Goal: Task Accomplishment & Management: Use online tool/utility

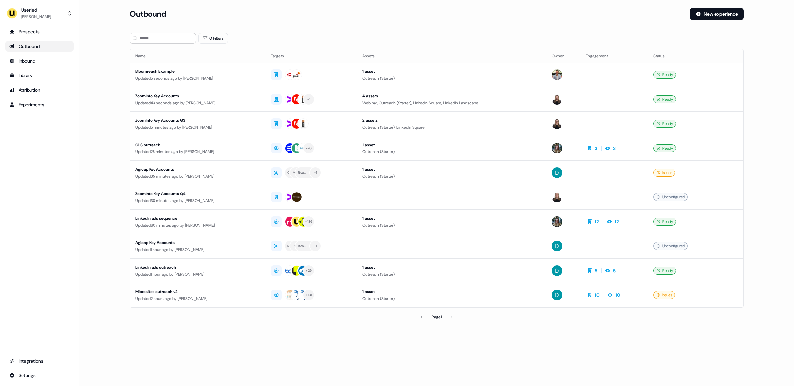
click at [95, 118] on main "Loading... Outbound New experience 0 Filters Name Targets Assets Owner Engageme…" at bounding box center [436, 175] width 715 height 334
drag, startPoint x: 101, startPoint y: 91, endPoint x: 101, endPoint y: 69, distance: 22.8
click at [101, 69] on main "Loading... Outbound New experience 0 Filters Name Targets Assets Owner Engageme…" at bounding box center [436, 175] width 715 height 334
click at [36, 13] on div "[PERSON_NAME]" at bounding box center [36, 16] width 30 height 7
click at [45, 26] on div "Impersonate (Admin)" at bounding box center [39, 31] width 63 height 12
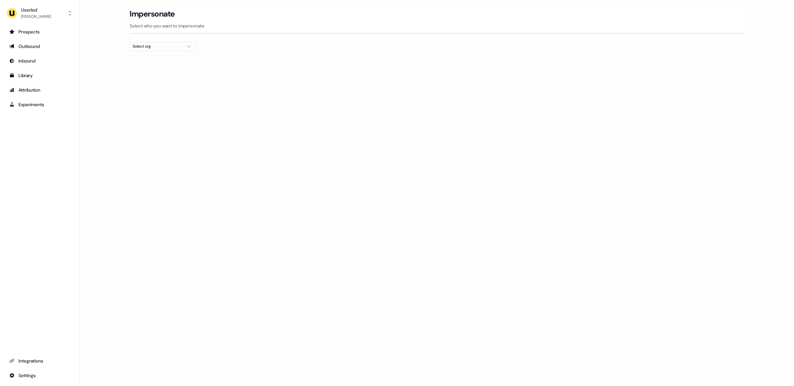
click at [141, 48] on div "Select org" at bounding box center [158, 46] width 50 height 7
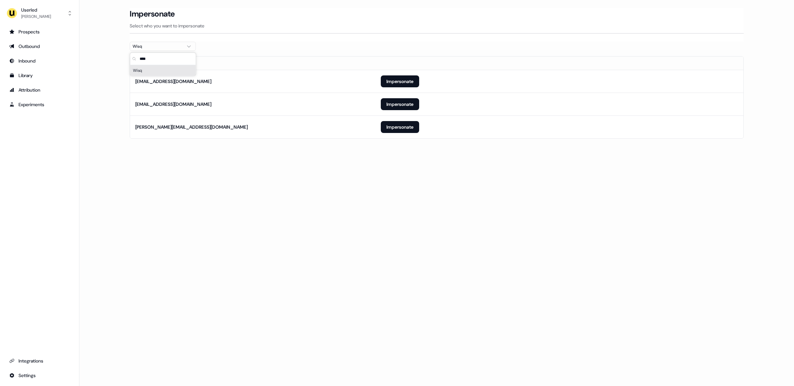
type input "****"
click at [237, 186] on div "Loading... Impersonate Select who you want to impersonate Wisq Email hroloff@wi…" at bounding box center [436, 193] width 715 height 386
click at [164, 48] on div "Wisq" at bounding box center [158, 46] width 50 height 7
click at [161, 58] on input "text" at bounding box center [167, 59] width 58 height 12
type input "****"
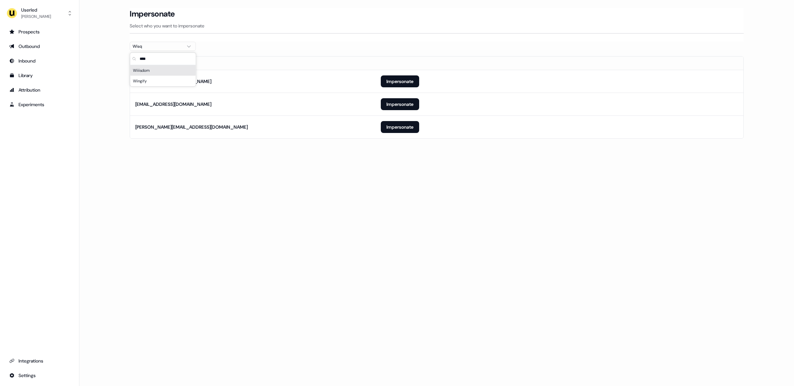
click at [170, 70] on div "Wiiisdom" at bounding box center [163, 70] width 66 height 11
click at [311, 169] on div "Loading... Impersonate Select who you want to impersonate Wiiisdom Email ailsa.…" at bounding box center [436, 193] width 715 height 386
click at [402, 83] on button "Impersonate" at bounding box center [400, 81] width 38 height 12
